Goal: Ask a question

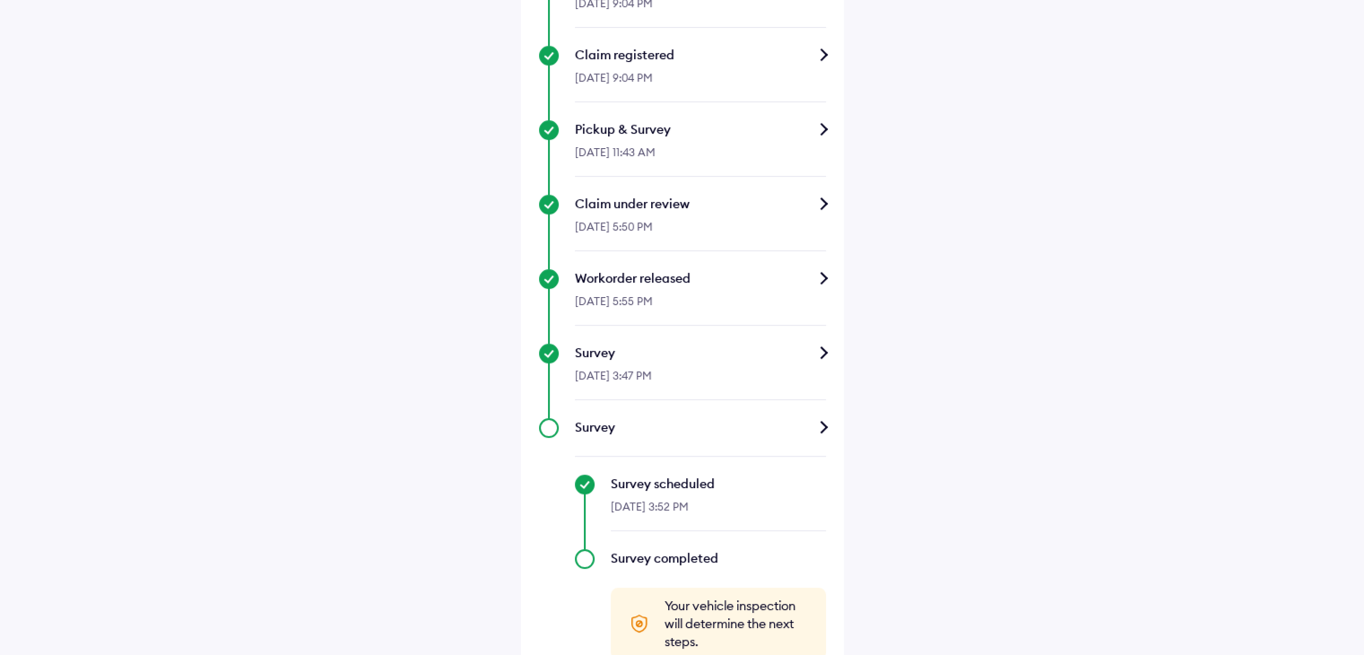
scroll to position [663, 0]
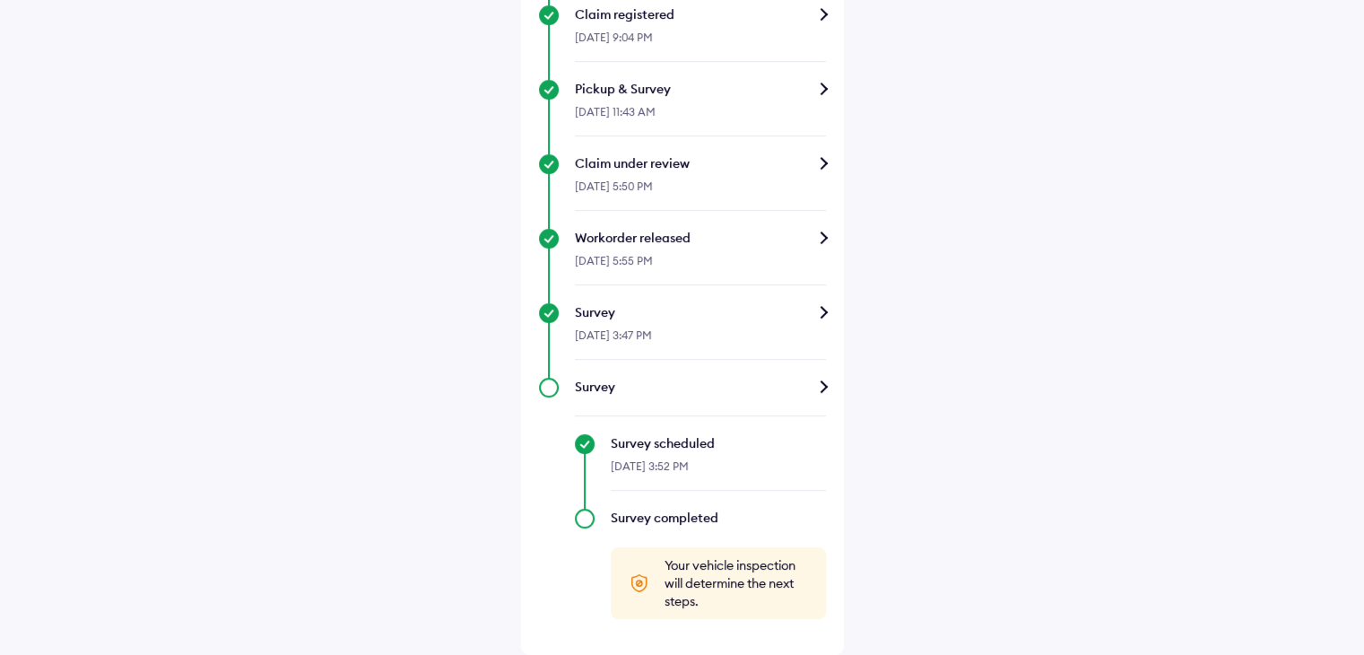
click at [822, 239] on div "Workorder released" at bounding box center [700, 238] width 251 height 18
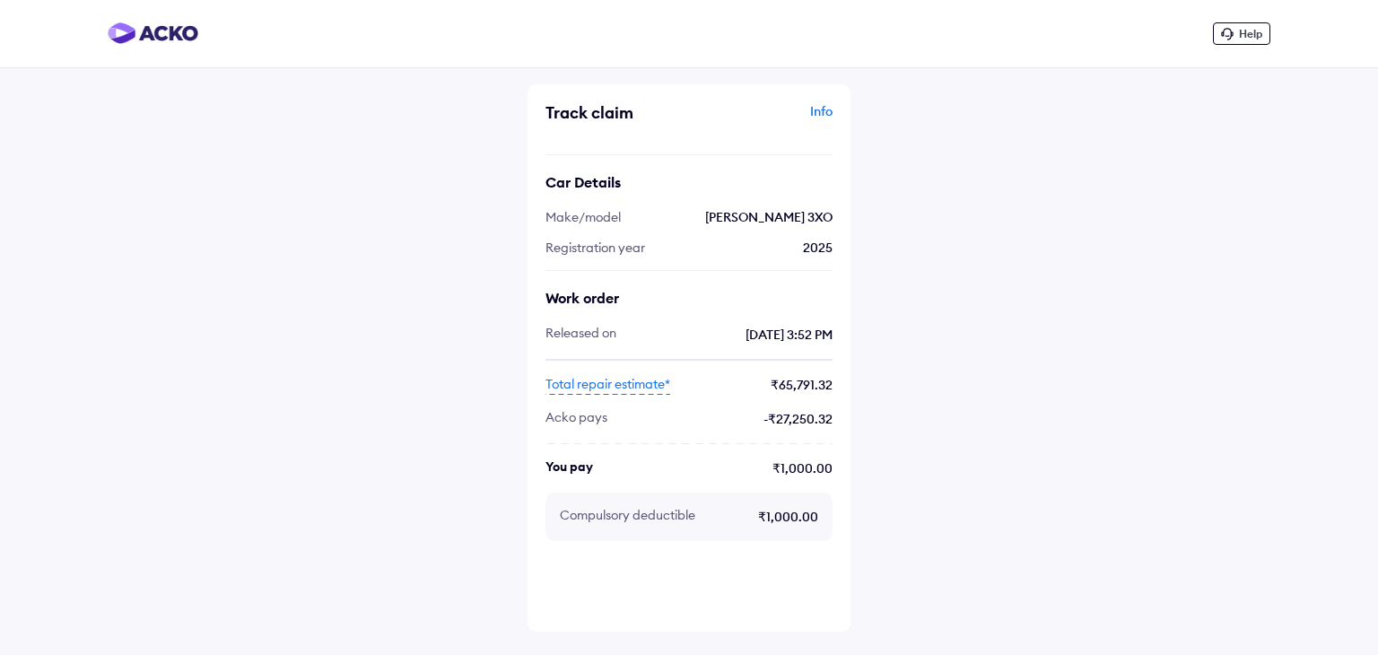
click at [1241, 38] on span "Help" at bounding box center [1250, 33] width 23 height 13
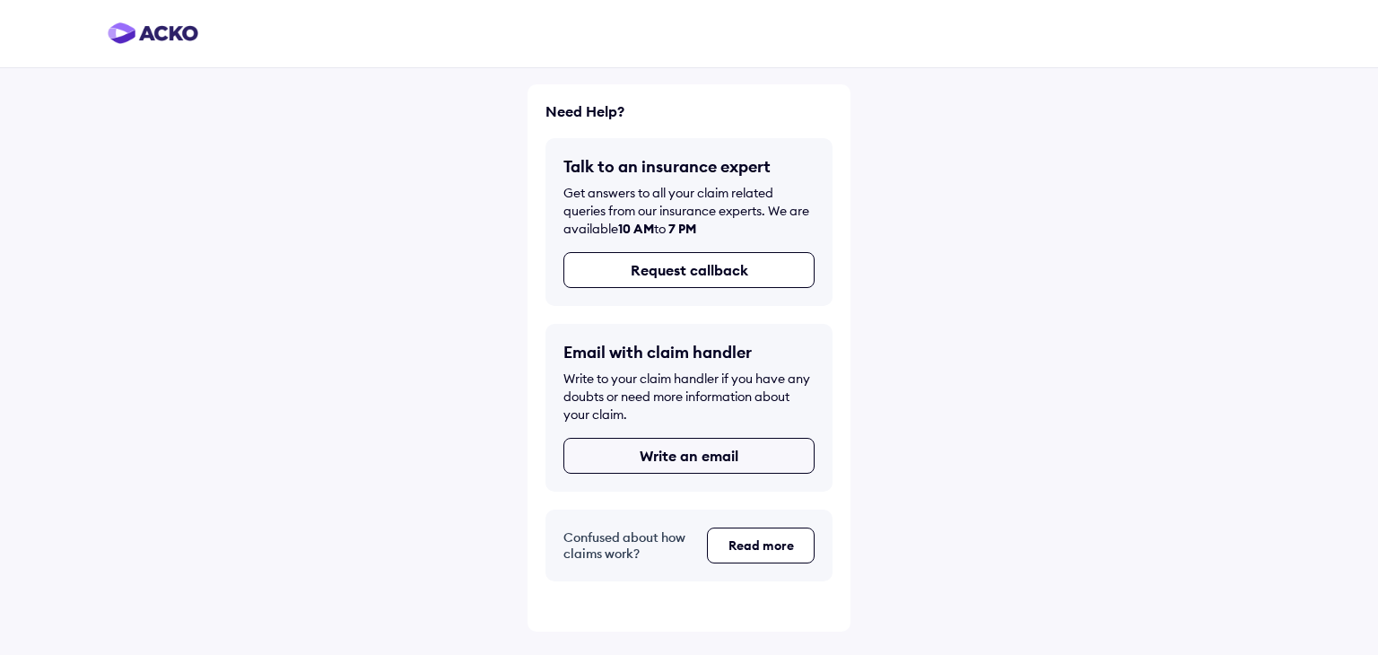
click at [701, 467] on button "Write an email" at bounding box center [688, 456] width 251 height 36
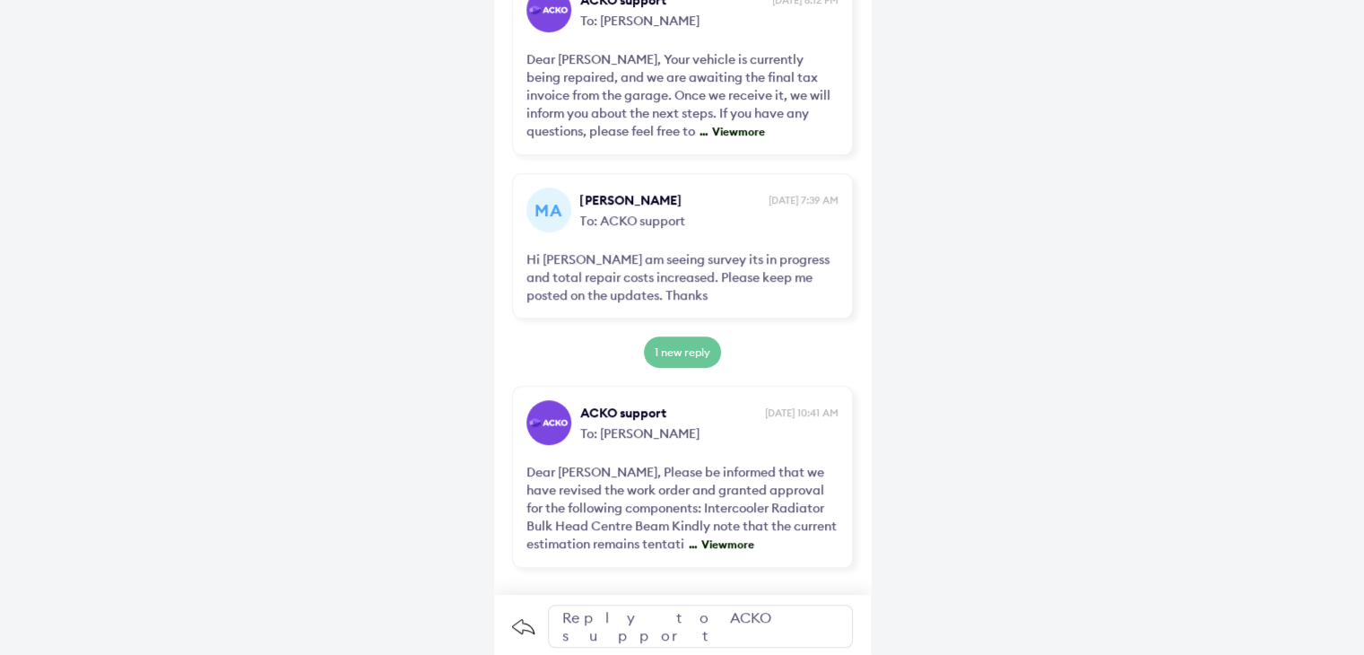
scroll to position [968, 0]
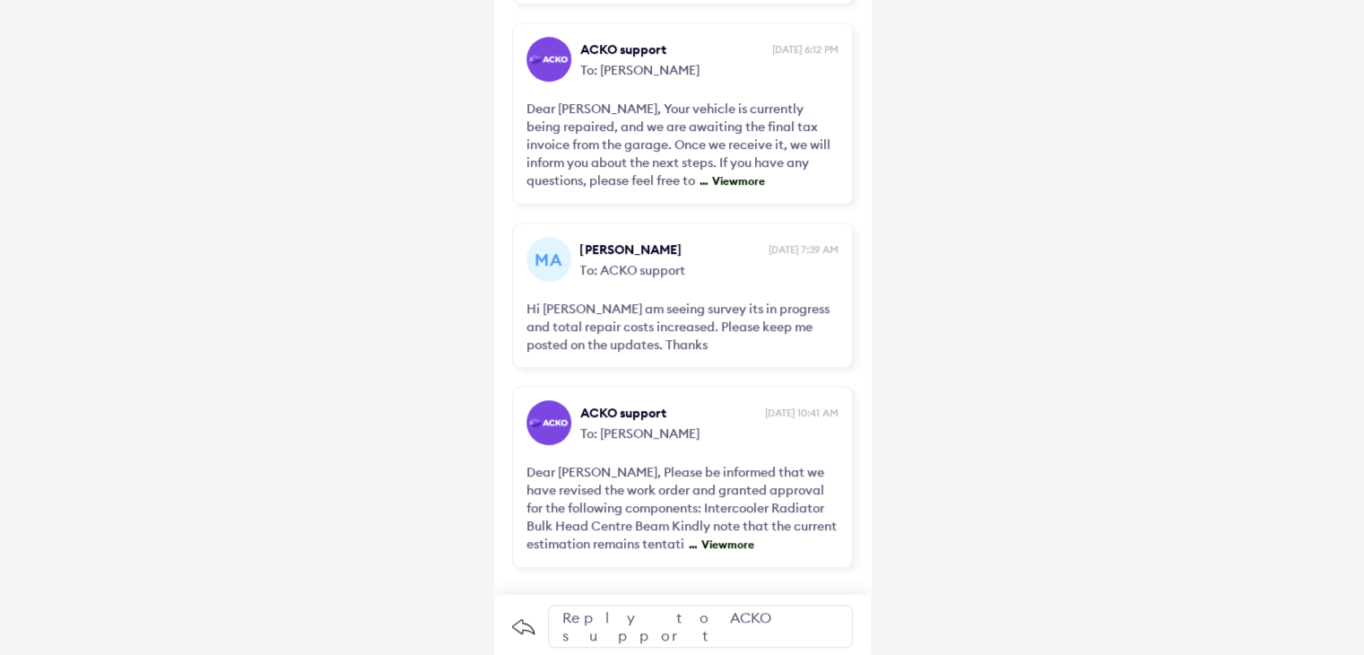
click at [738, 543] on span "View more" at bounding box center [725, 543] width 57 height 13
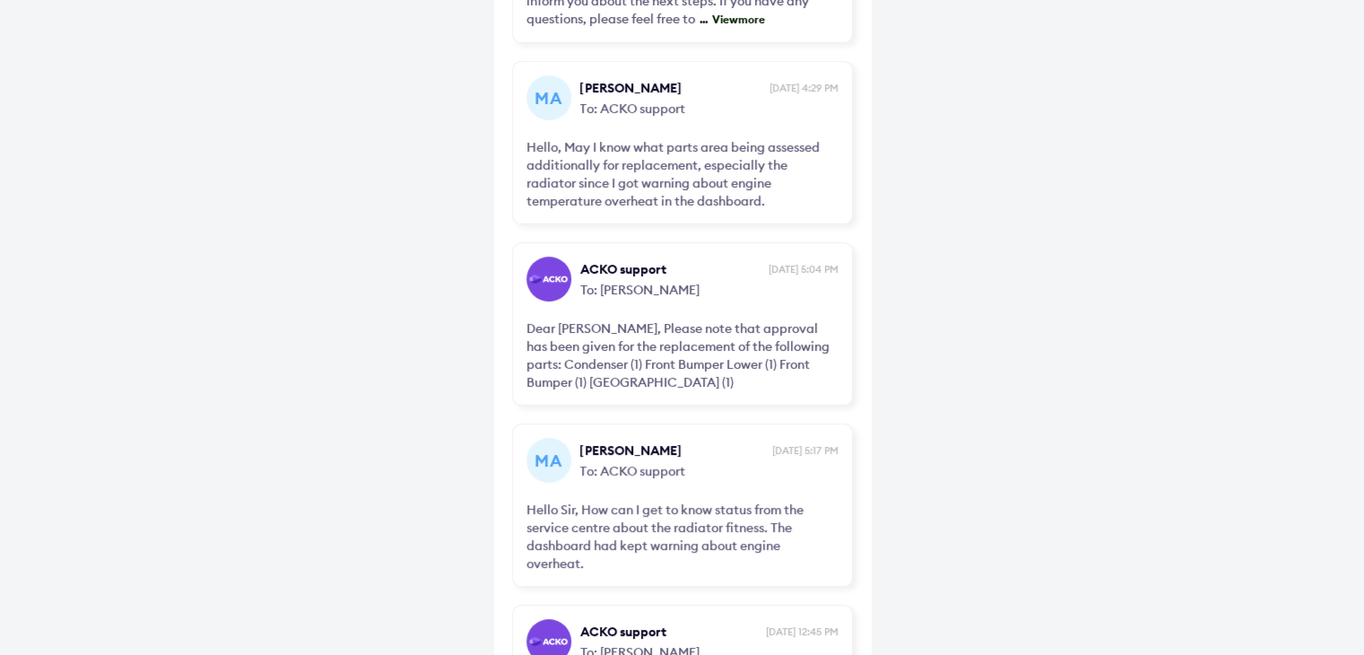
scroll to position [0, 0]
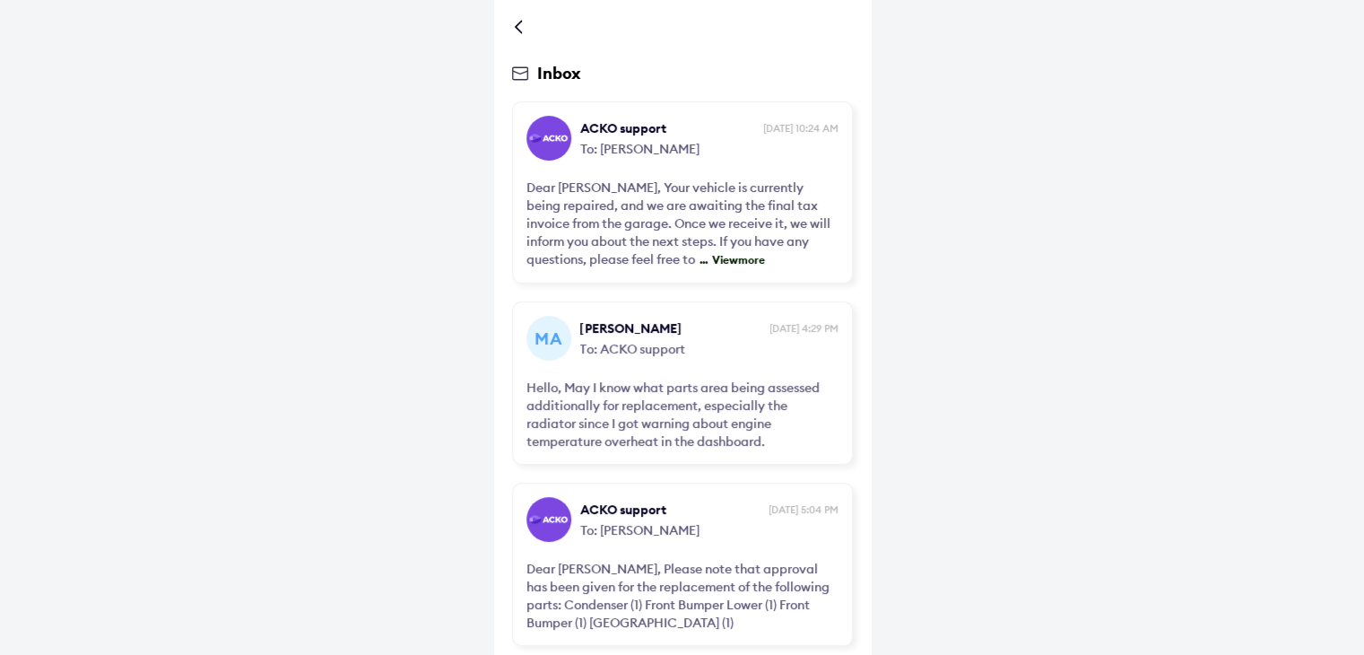
click at [513, 25] on div at bounding box center [682, 27] width 341 height 18
click at [517, 26] on div at bounding box center [522, 26] width 11 height 9
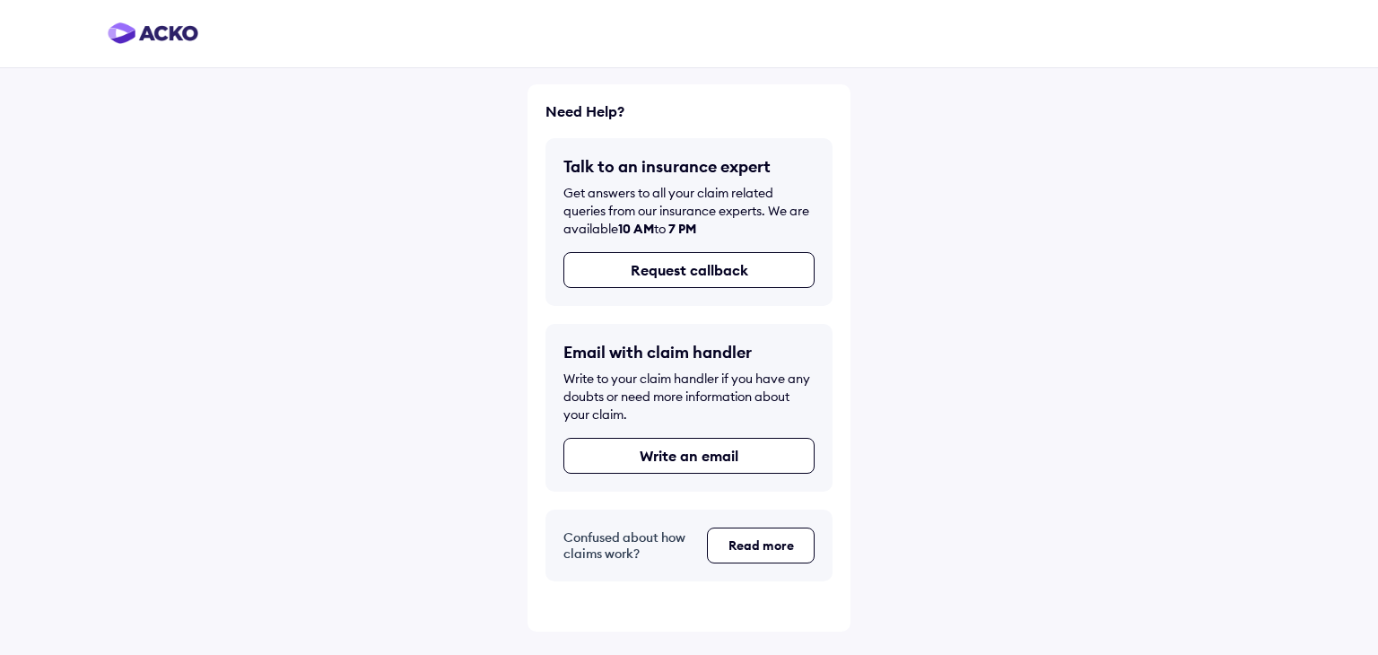
click at [173, 38] on img at bounding box center [153, 33] width 91 height 22
